Goal: Information Seeking & Learning: Learn about a topic

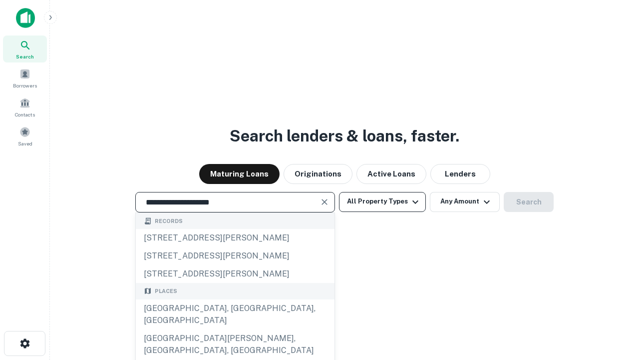
click at [235, 329] on div "[GEOGRAPHIC_DATA], [GEOGRAPHIC_DATA], [GEOGRAPHIC_DATA]" at bounding box center [235, 314] width 199 height 30
type input "**********"
click at [383, 201] on button "All Property Types" at bounding box center [382, 202] width 87 height 20
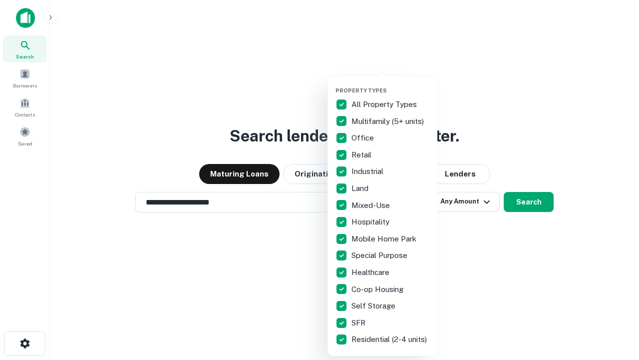
click at [391, 84] on button "button" at bounding box center [391, 84] width 110 height 0
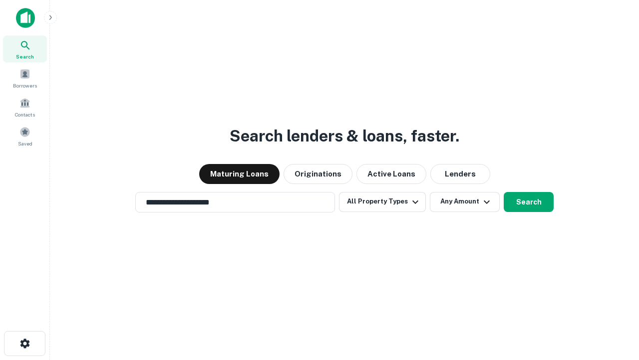
scroll to position [15, 0]
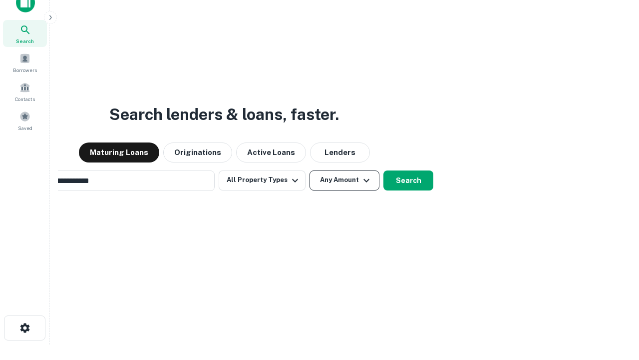
click at [310, 170] on button "Any Amount" at bounding box center [345, 180] width 70 height 20
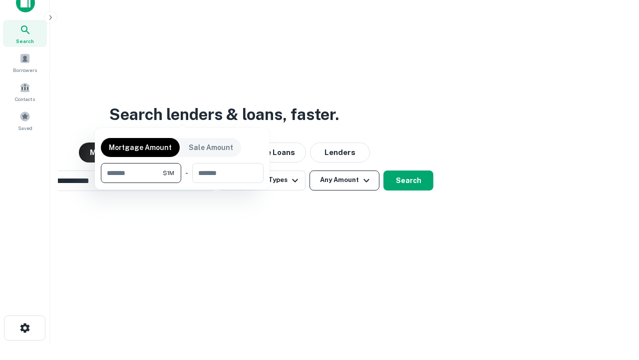
scroll to position [16, 0]
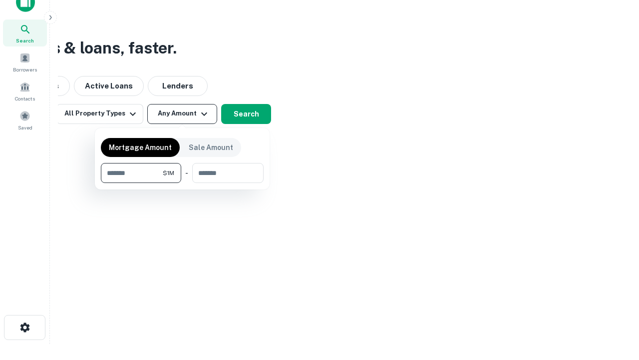
type input "*******"
click at [182, 183] on button "button" at bounding box center [182, 183] width 163 height 0
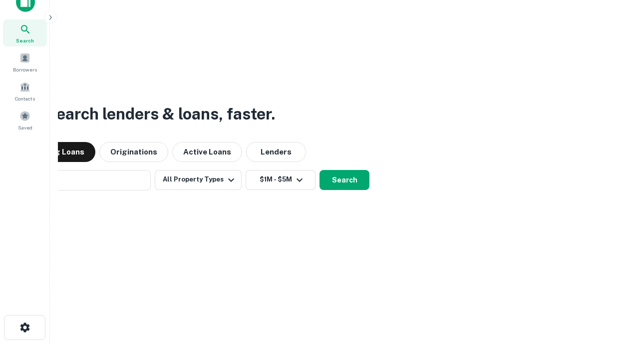
scroll to position [15, 0]
click at [320, 170] on button "Search" at bounding box center [345, 180] width 50 height 20
